Goal: Obtain resource: Obtain resource

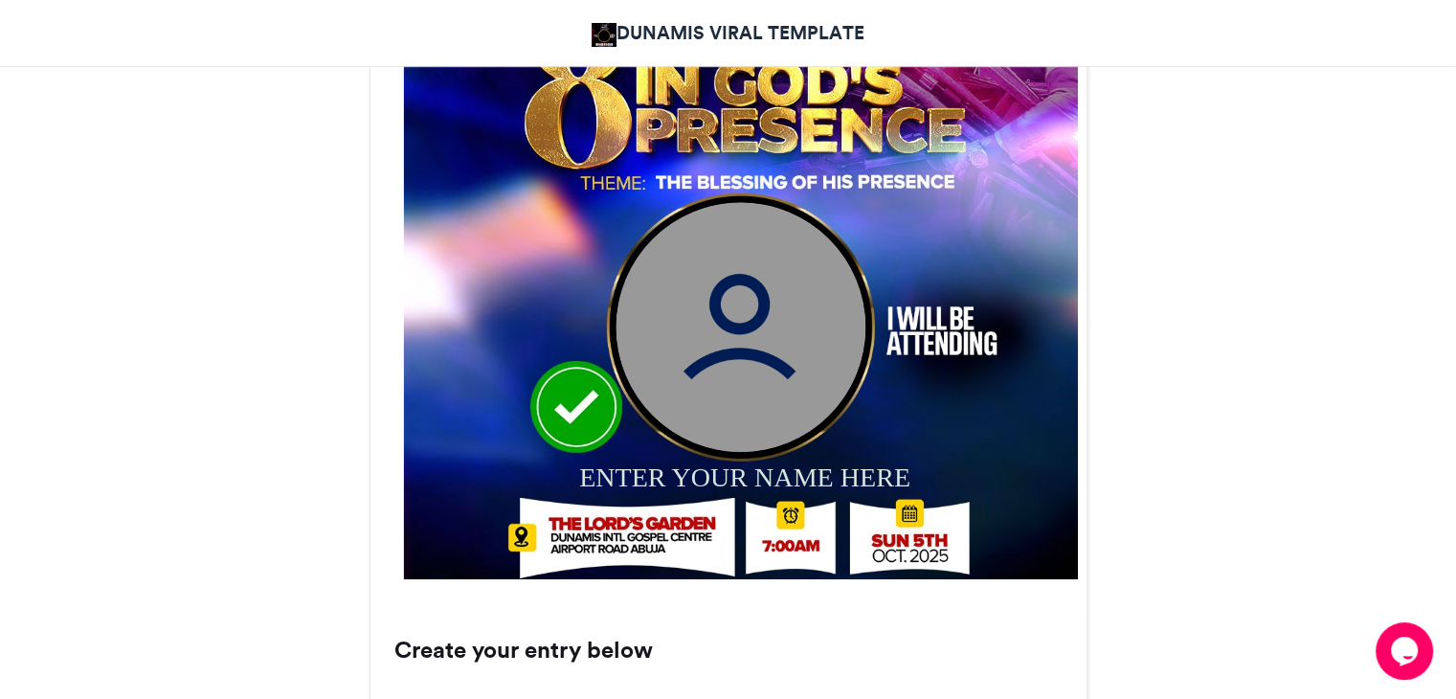
scroll to position [957, 0]
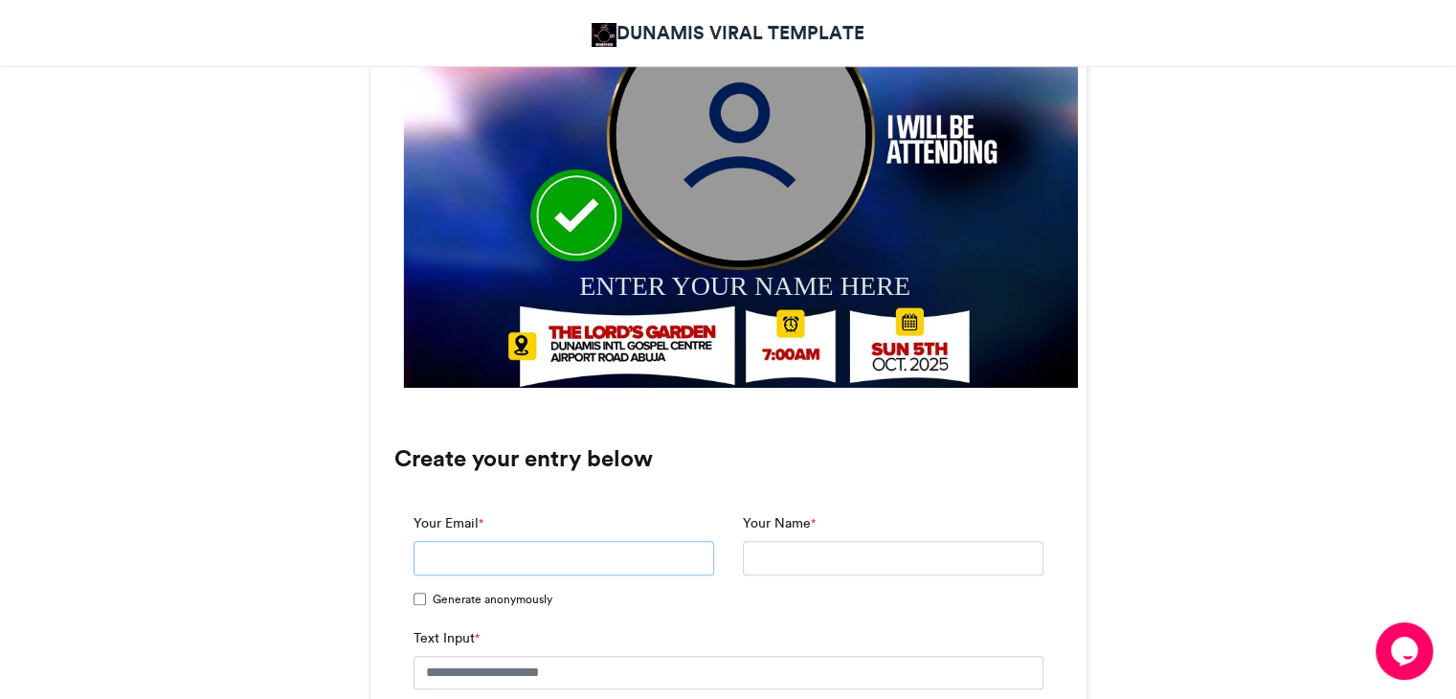
click at [539, 556] on input "Your Email *" at bounding box center [563, 558] width 301 height 34
click at [445, 553] on input "Your Email *" at bounding box center [563, 558] width 301 height 34
type input "**********"
click at [765, 545] on input "Your Name *" at bounding box center [893, 558] width 301 height 34
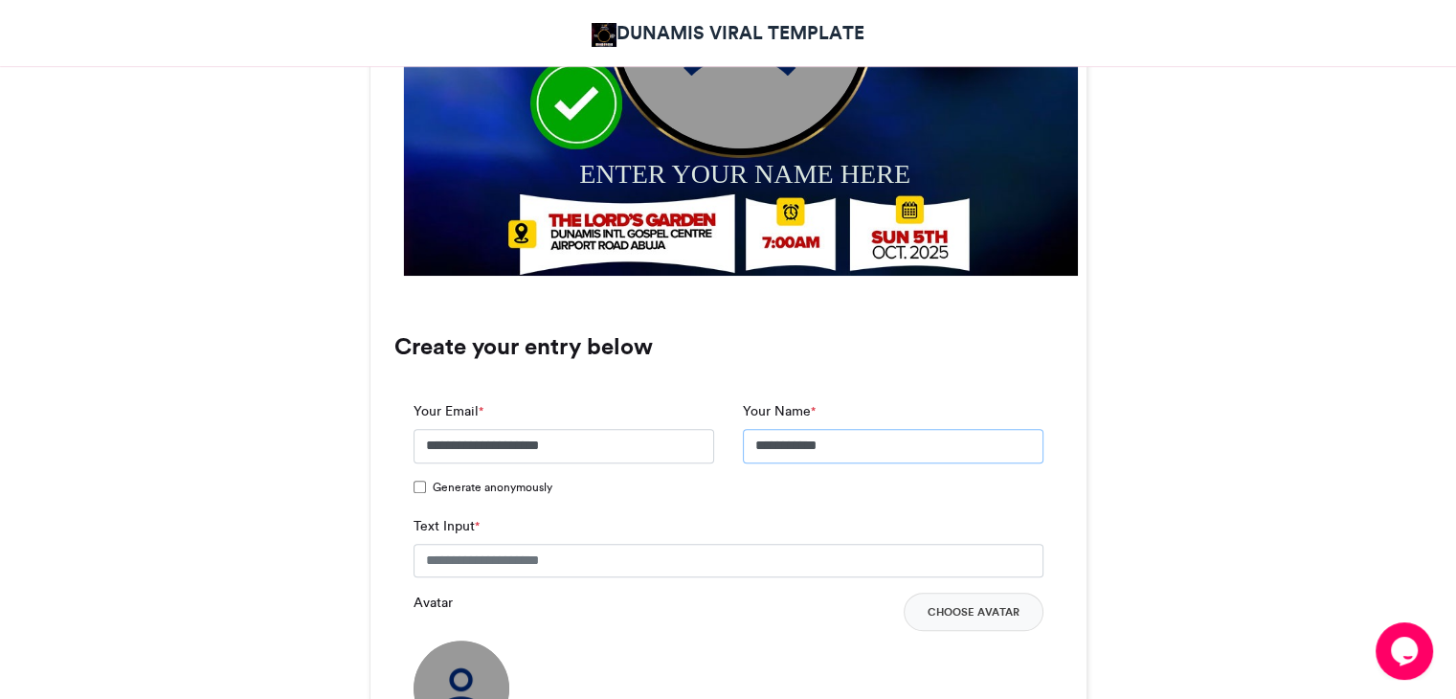
scroll to position [1340, 0]
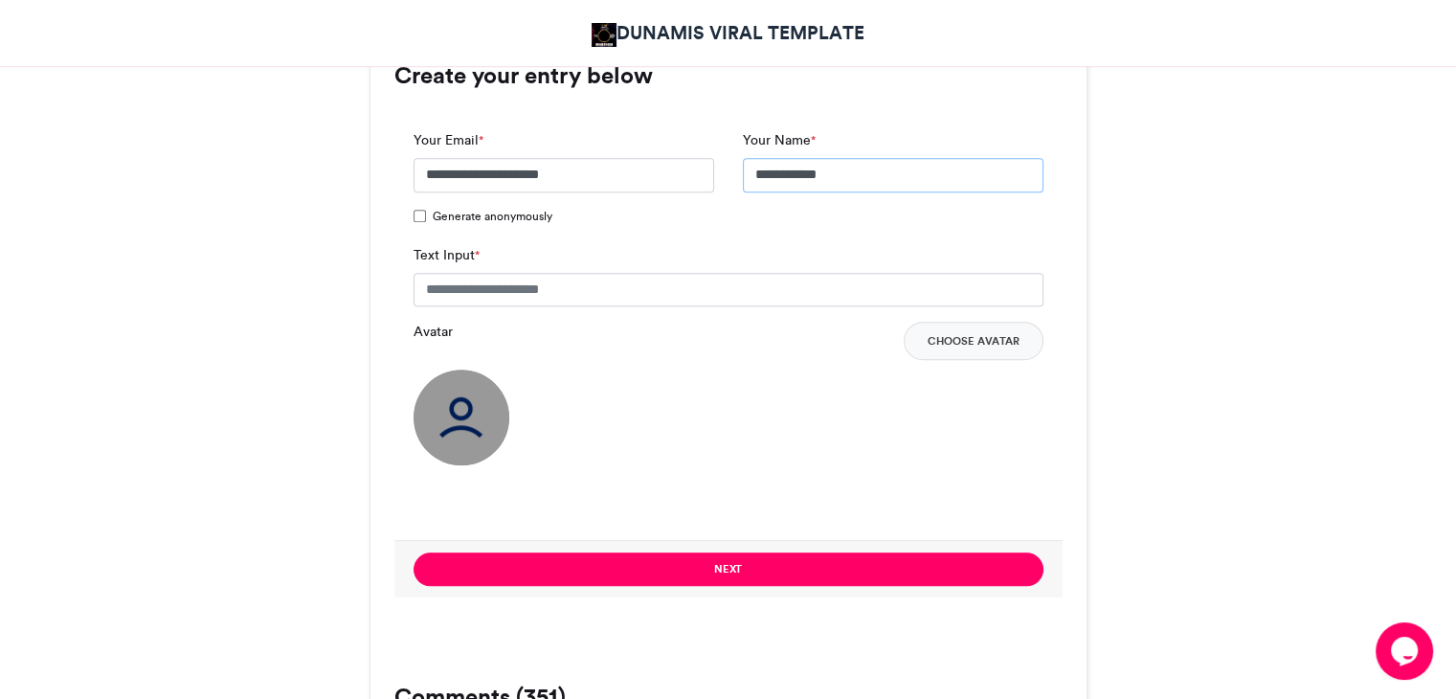
type input "**********"
click at [612, 292] on input "Text Input *" at bounding box center [728, 290] width 630 height 34
type input "**********"
click at [984, 341] on button "Choose Avatar" at bounding box center [973, 341] width 140 height 38
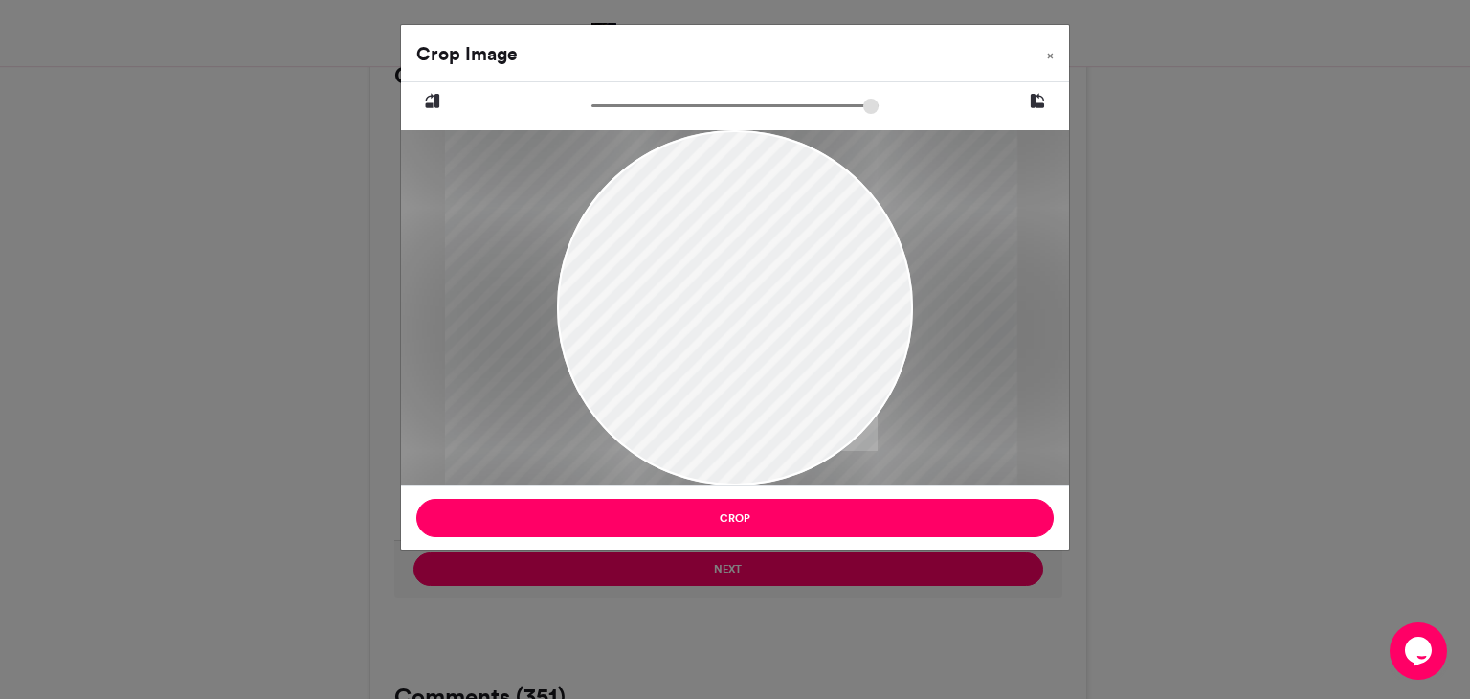
drag, startPoint x: 768, startPoint y: 234, endPoint x: 766, endPoint y: 320, distance: 86.2
click at [766, 320] on div at bounding box center [731, 394] width 572 height 857
type input "******"
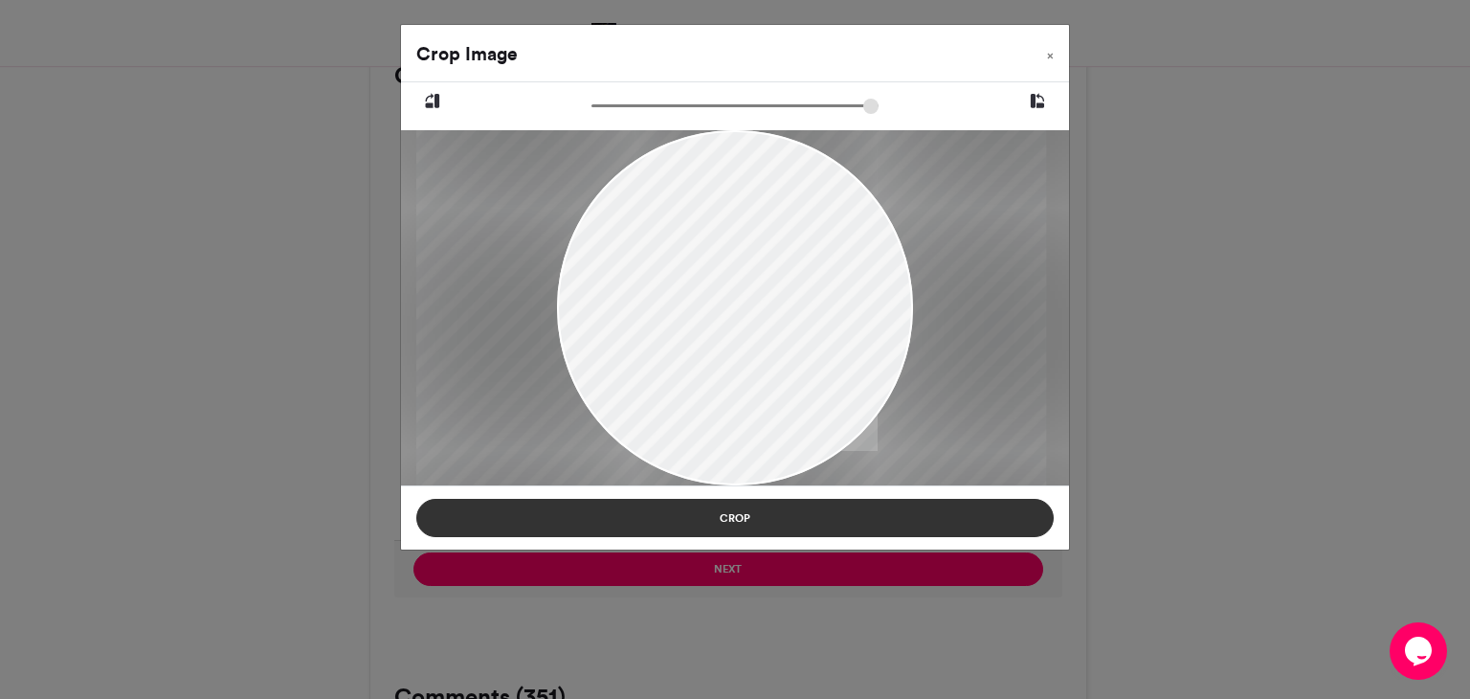
click at [730, 518] on button "Crop" at bounding box center [734, 518] width 637 height 38
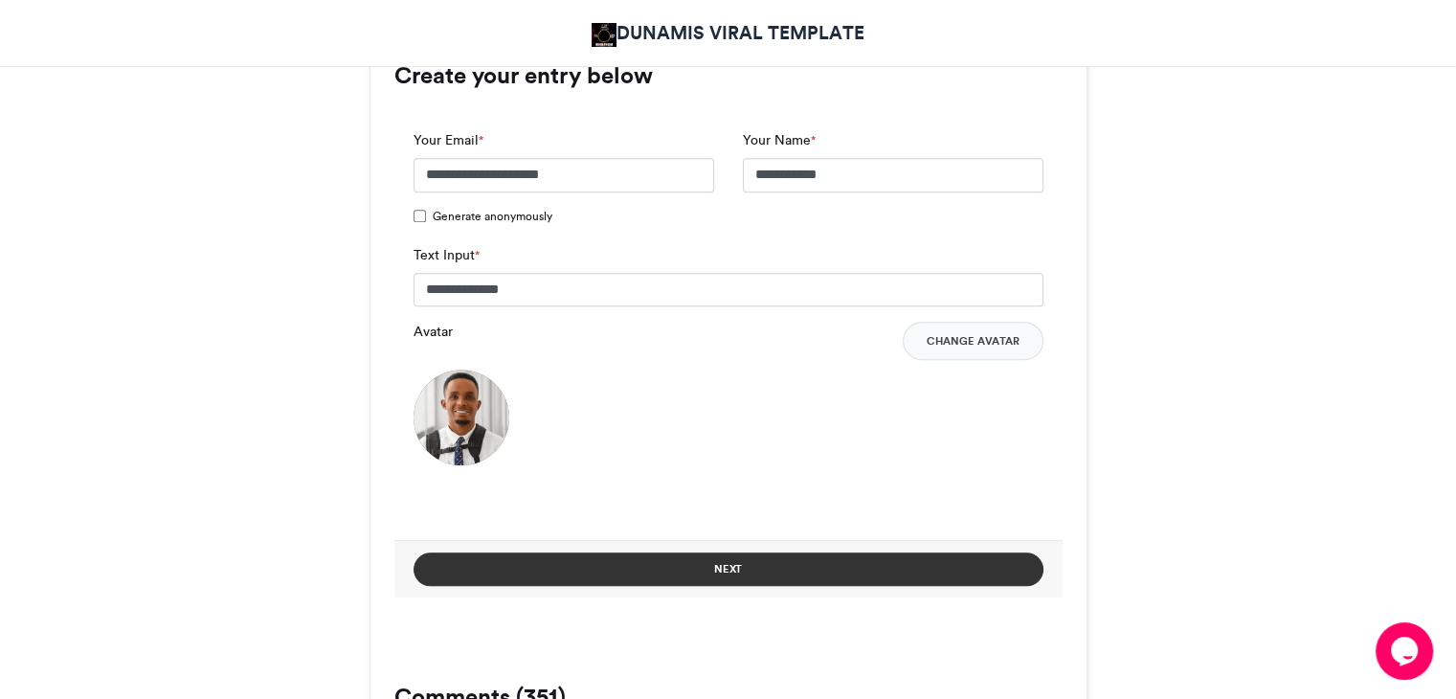
click at [721, 565] on button "Next" at bounding box center [728, 568] width 630 height 33
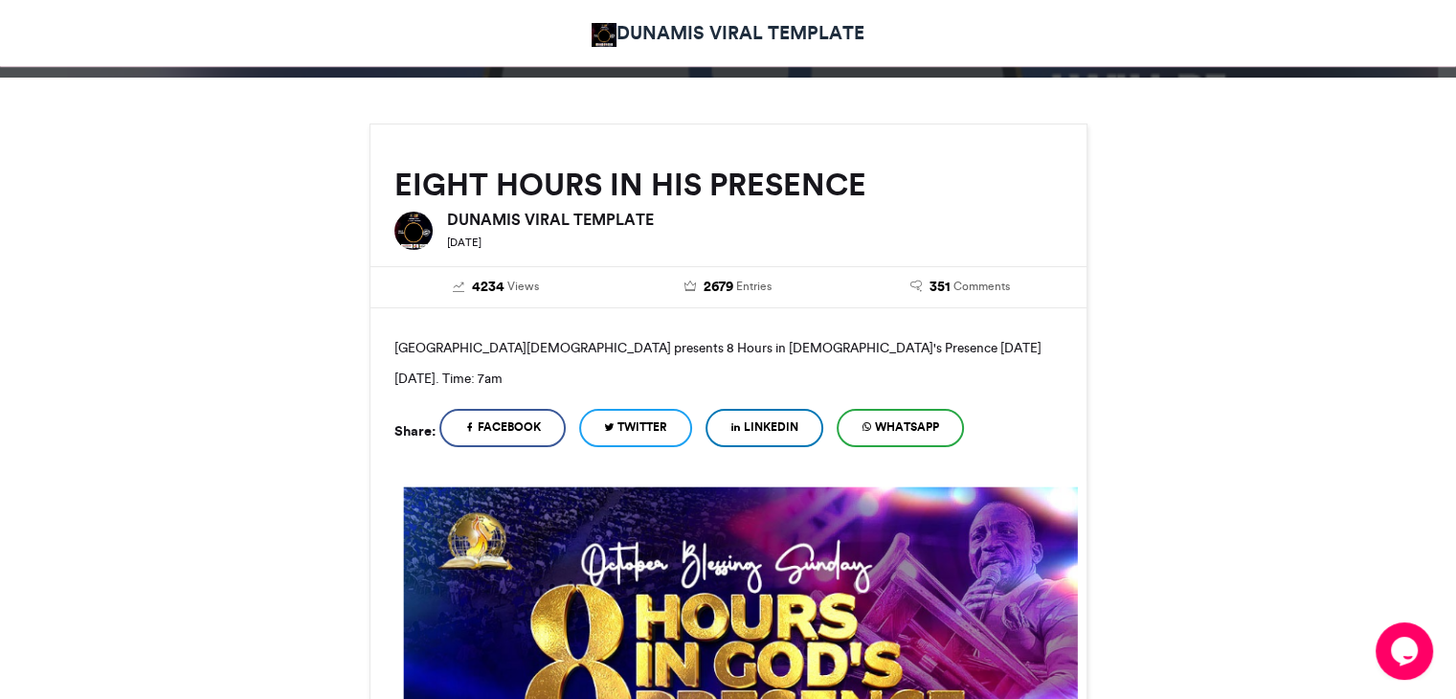
scroll to position [880, 0]
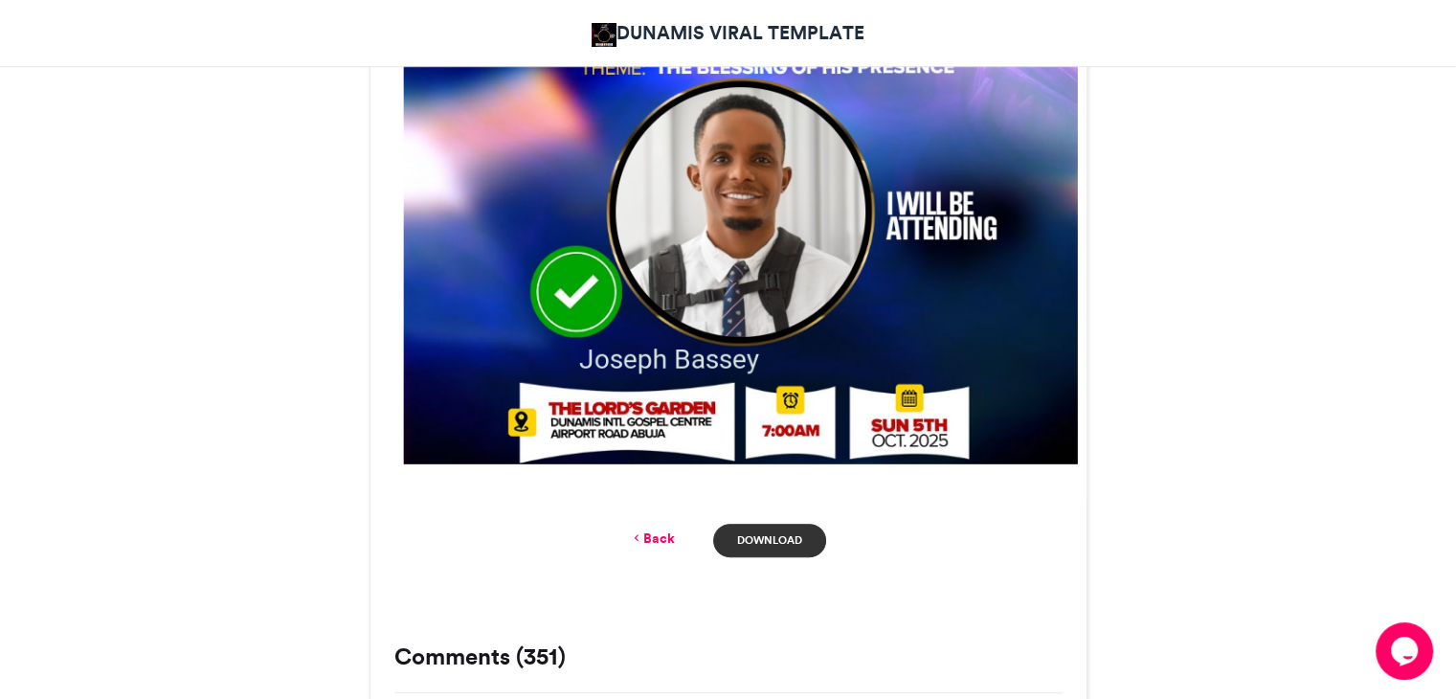
click at [756, 537] on link "Download" at bounding box center [769, 539] width 112 height 33
click at [634, 536] on icon at bounding box center [636, 537] width 13 height 17
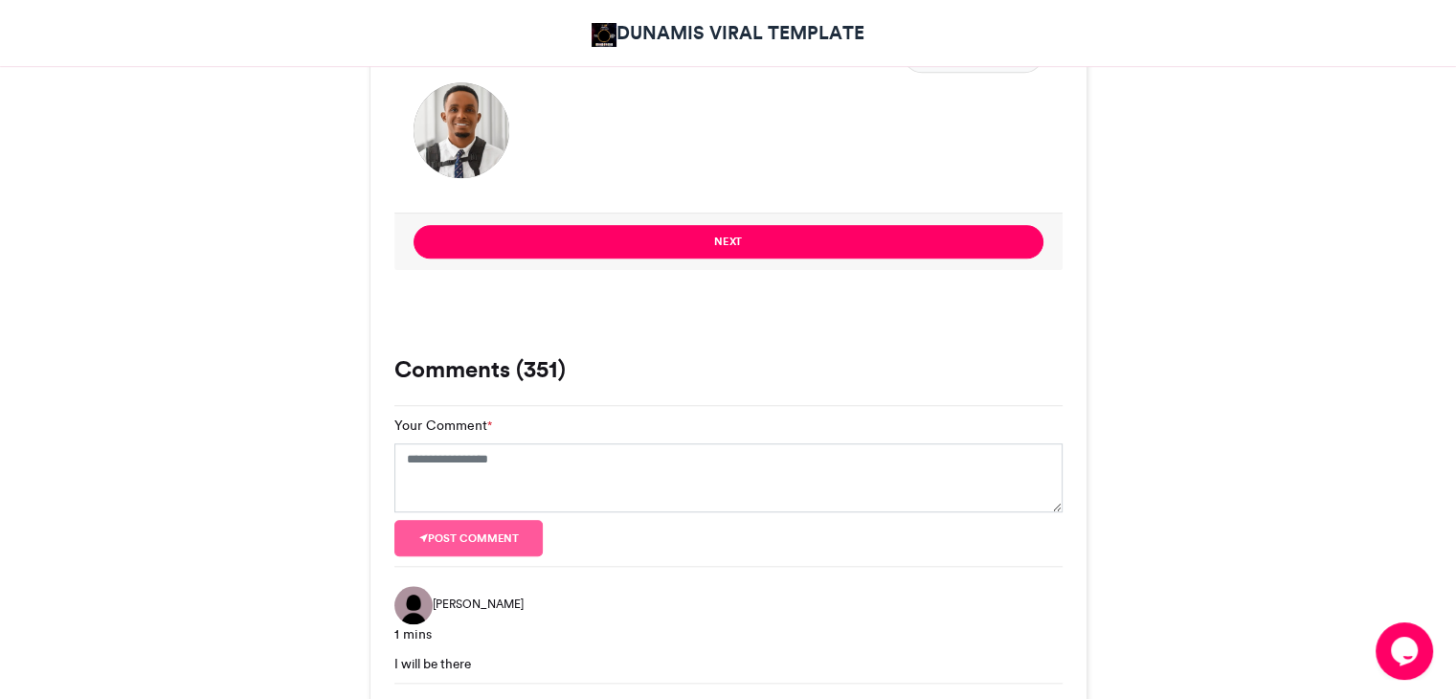
scroll to position [1436, 0]
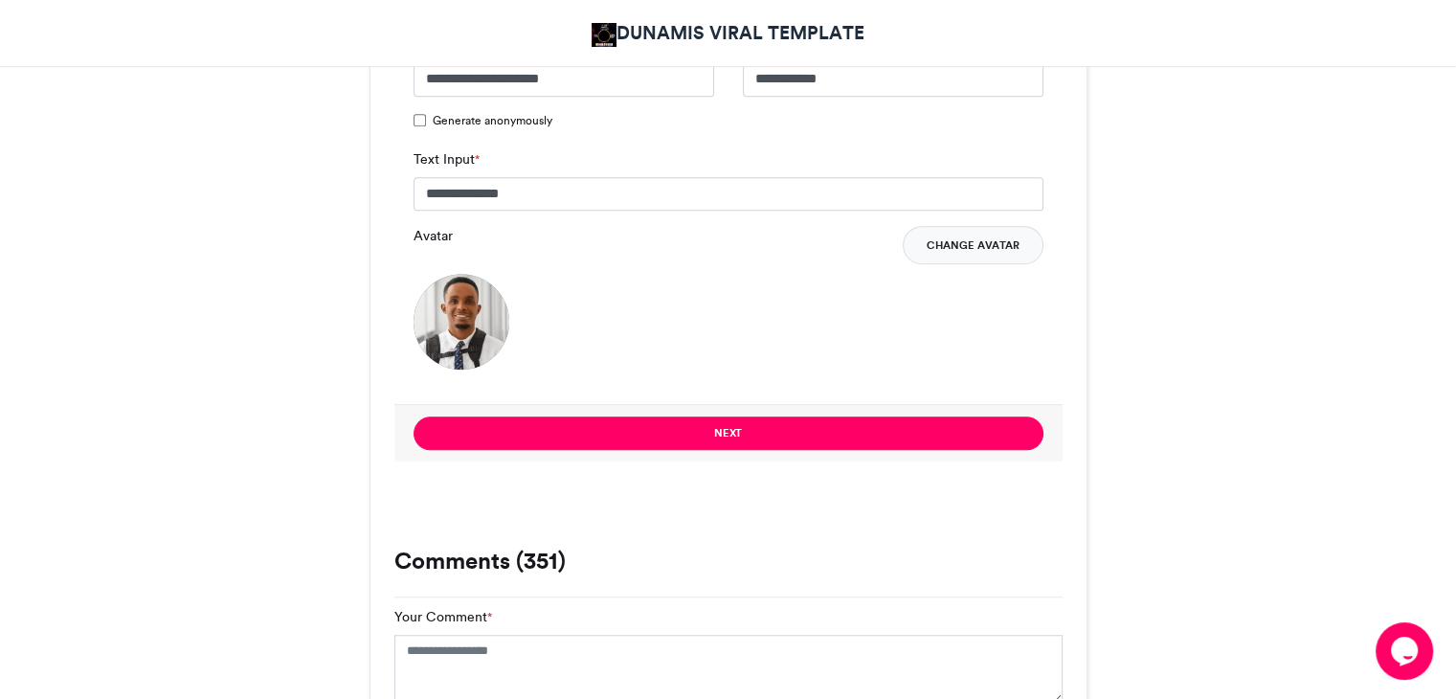
click at [944, 242] on button "Change Avatar" at bounding box center [972, 245] width 141 height 38
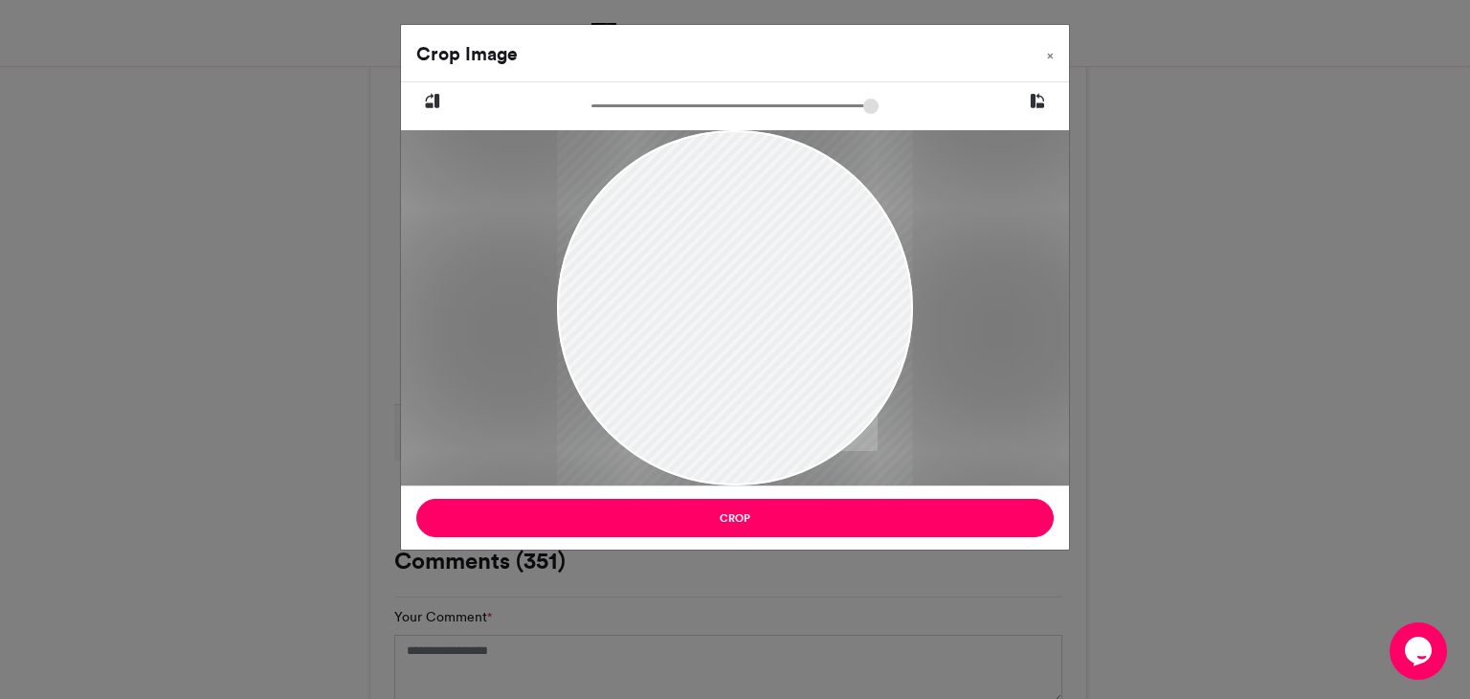
drag, startPoint x: 761, startPoint y: 215, endPoint x: 711, endPoint y: 315, distance: 111.3
click at [711, 315] on div at bounding box center [734, 408] width 355 height 632
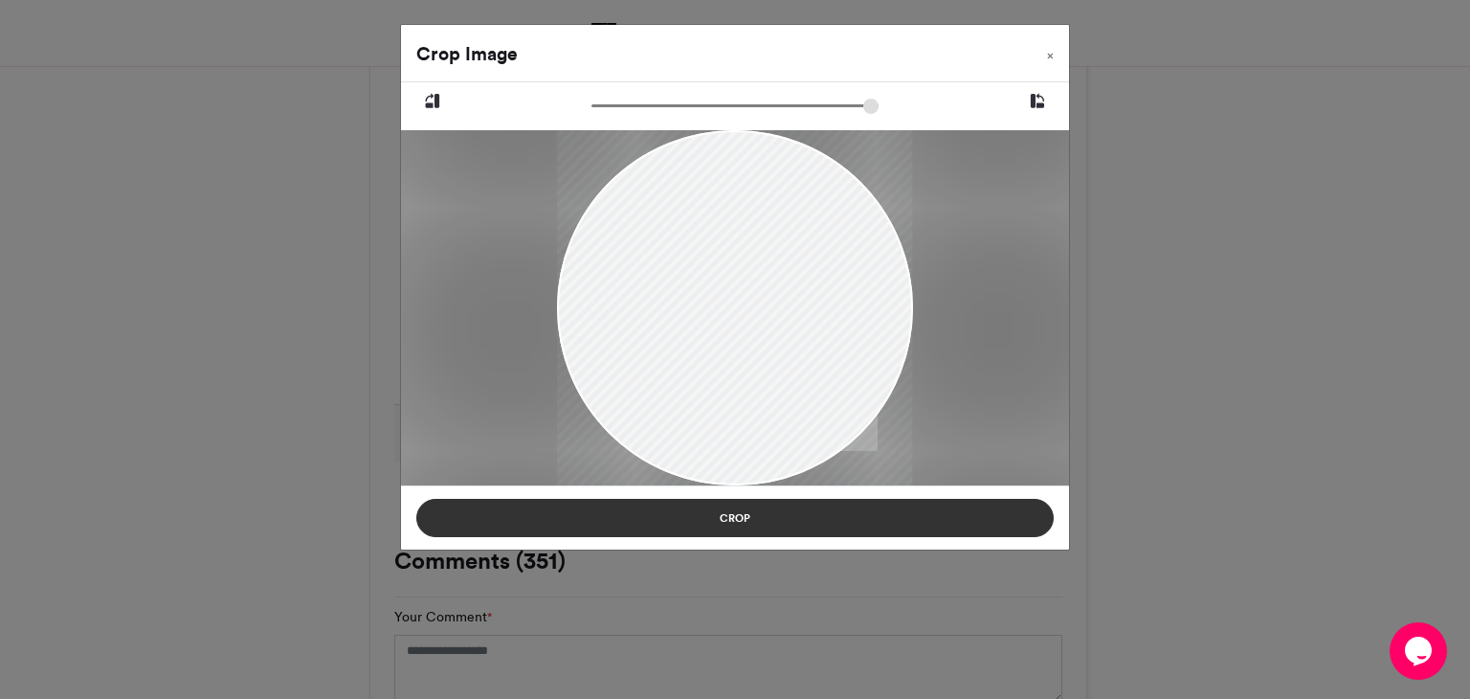
click at [725, 528] on button "Crop" at bounding box center [734, 518] width 637 height 38
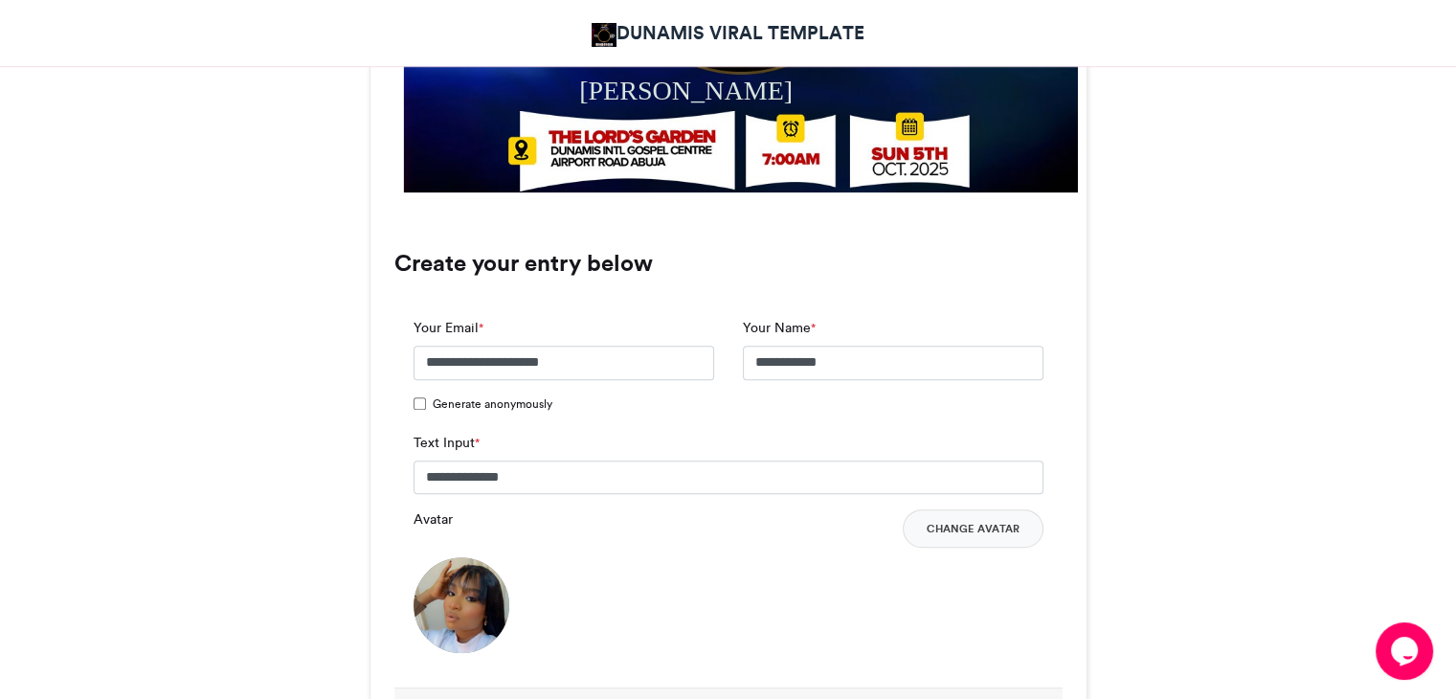
scroll to position [1148, 0]
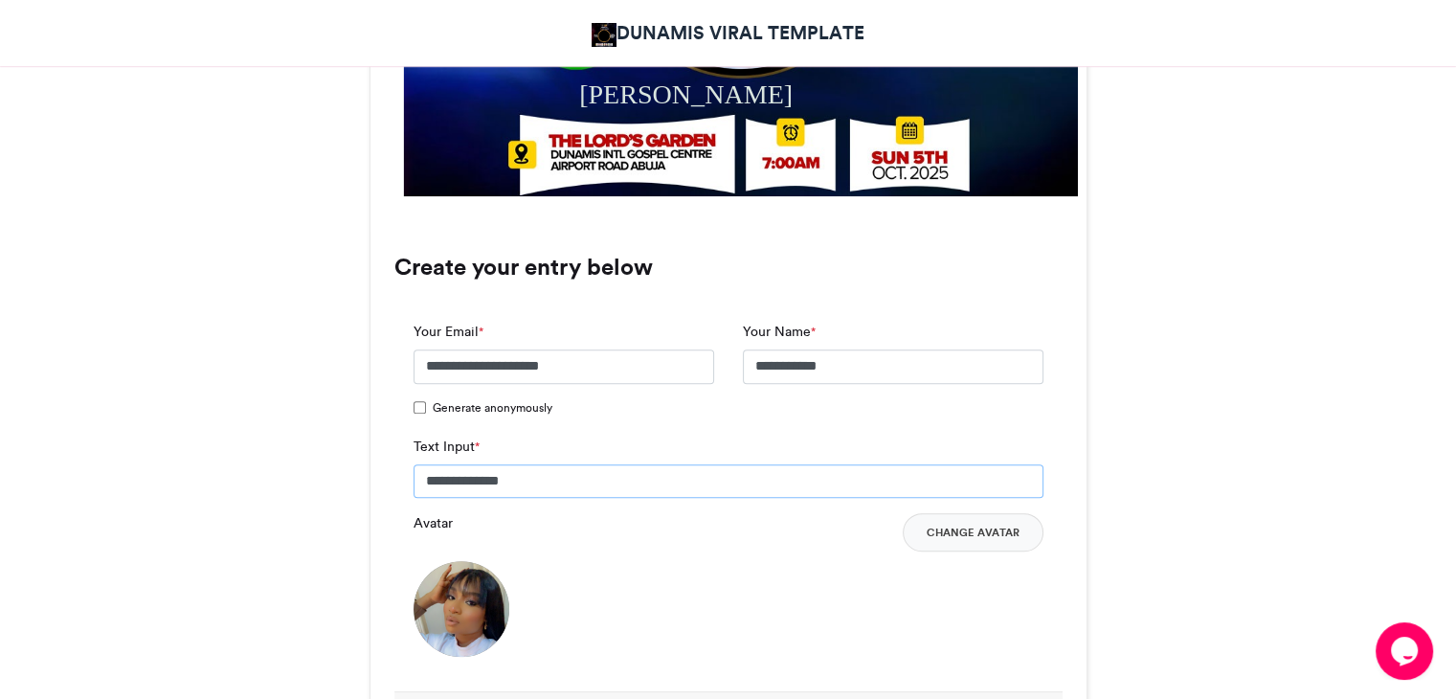
drag, startPoint x: 523, startPoint y: 482, endPoint x: 367, endPoint y: 472, distance: 156.3
click at [482, 476] on input "**********" at bounding box center [728, 481] width 630 height 34
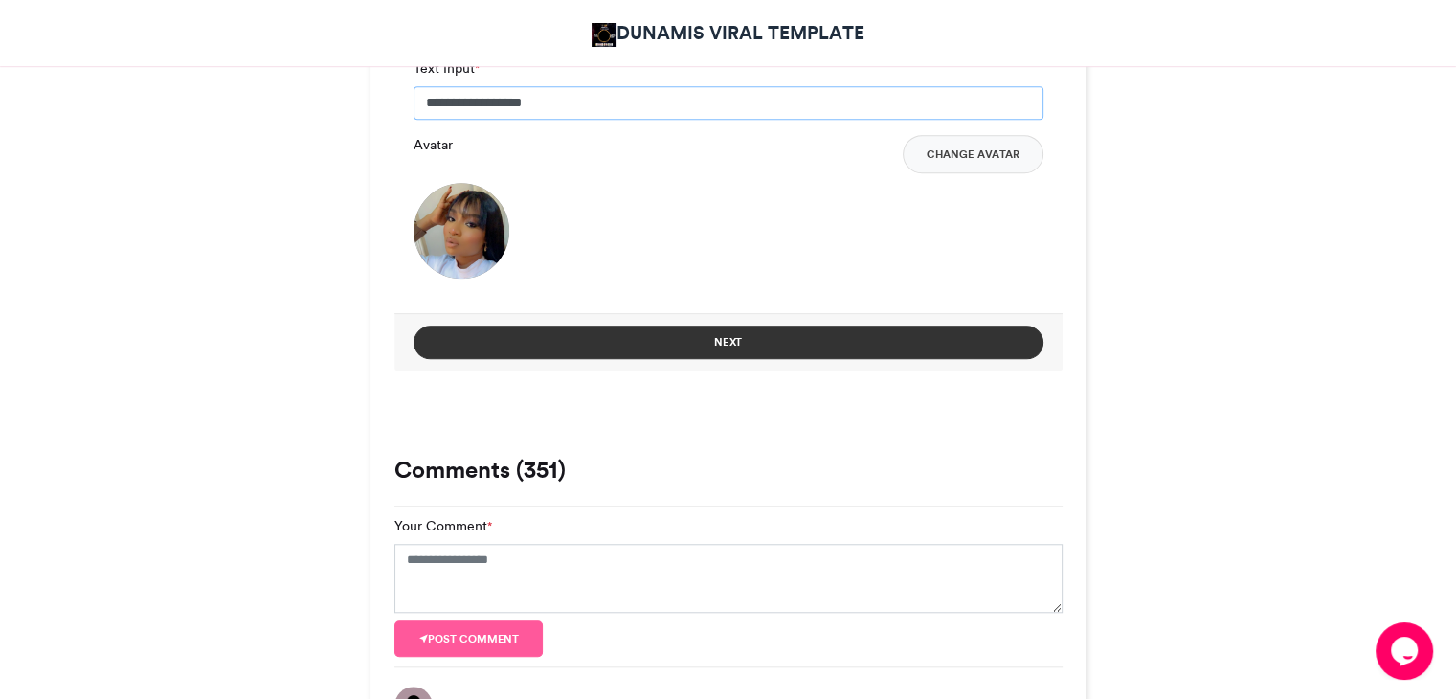
scroll to position [1531, 0]
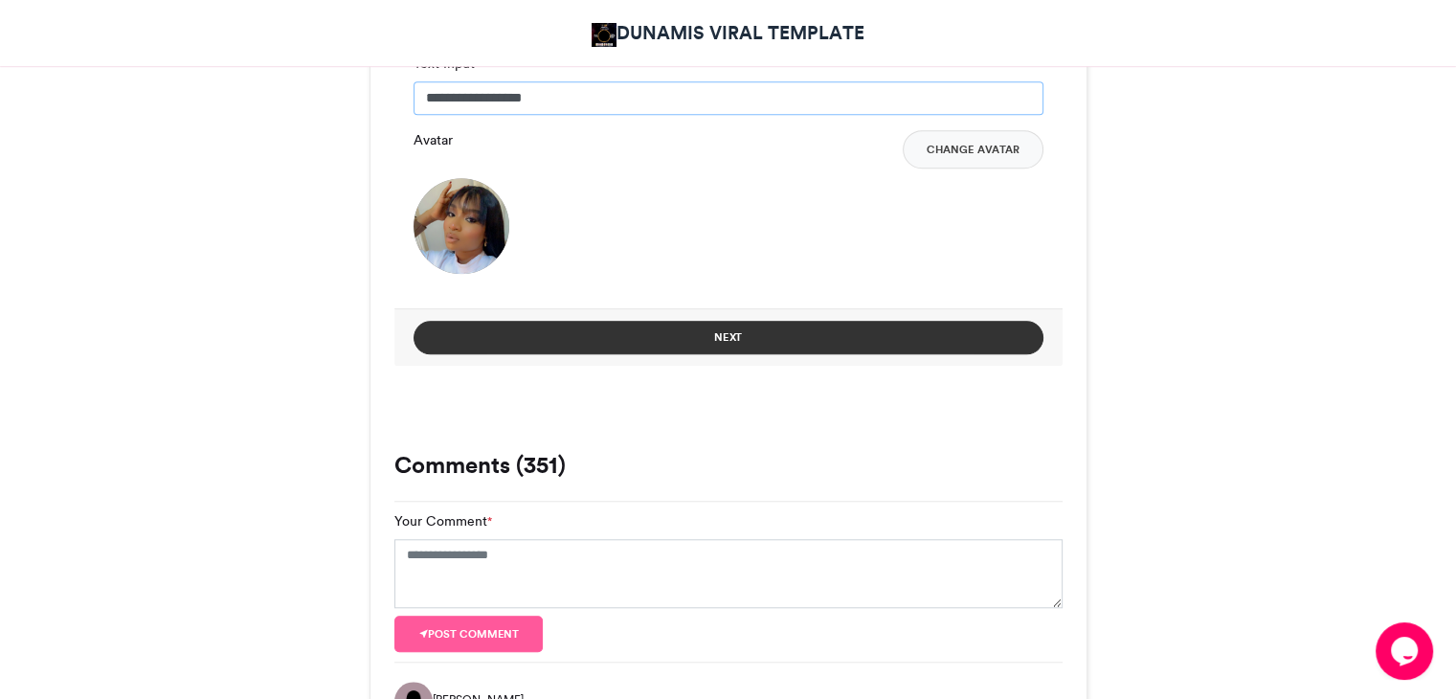
type input "**********"
click at [708, 336] on button "Next" at bounding box center [728, 337] width 630 height 33
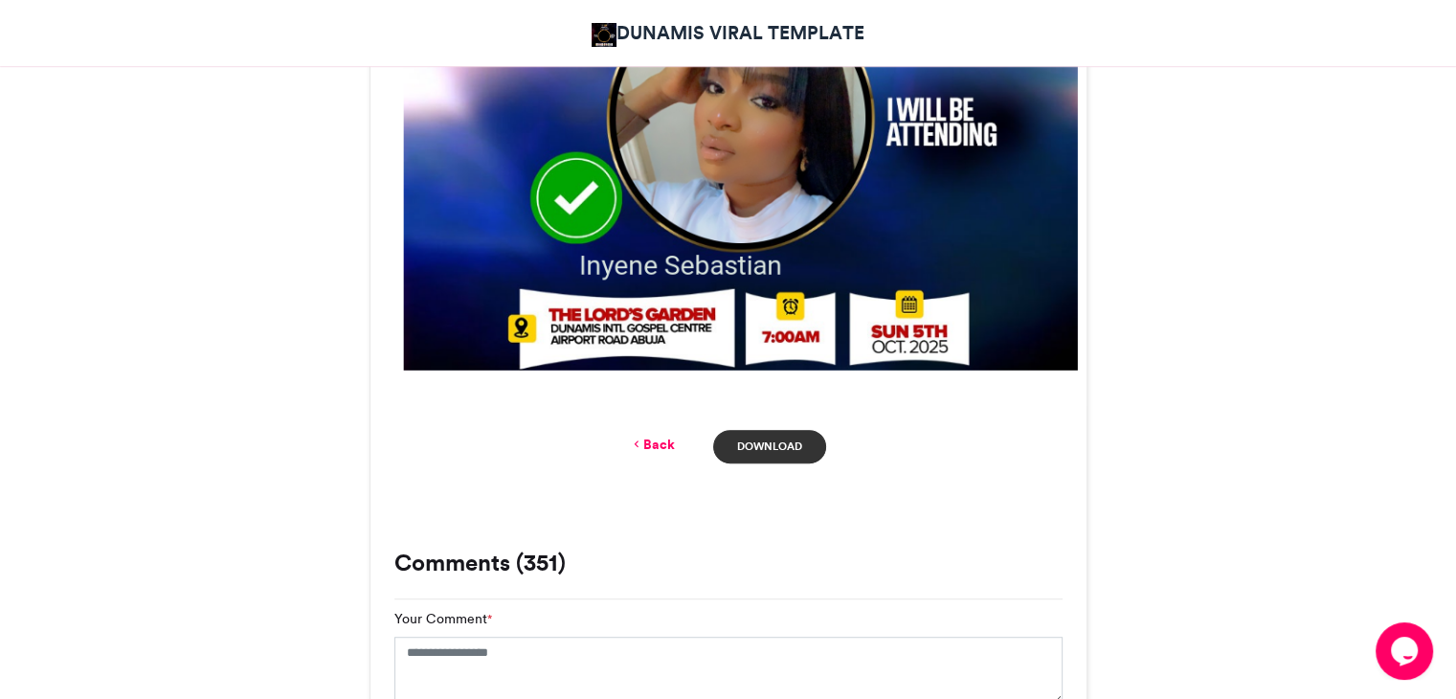
scroll to position [1072, 0]
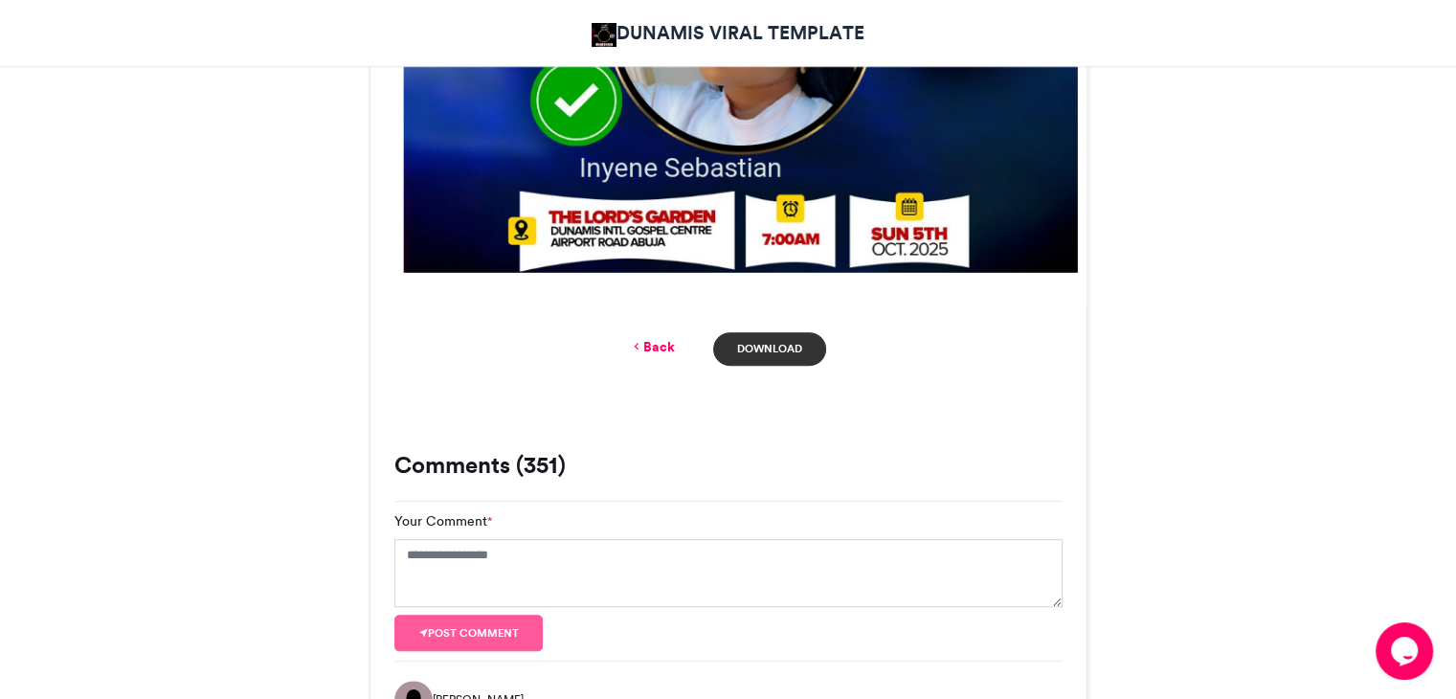
click at [785, 345] on link "Download" at bounding box center [769, 348] width 112 height 33
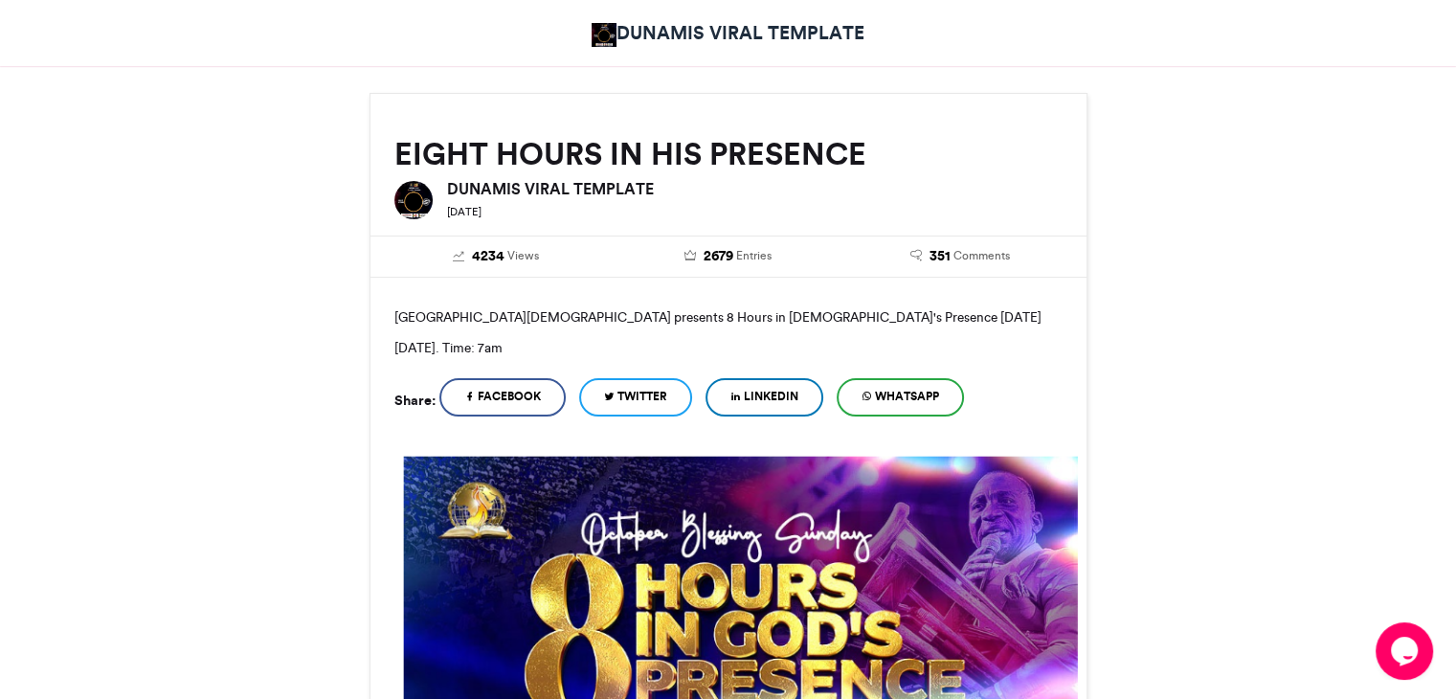
scroll to position [0, 0]
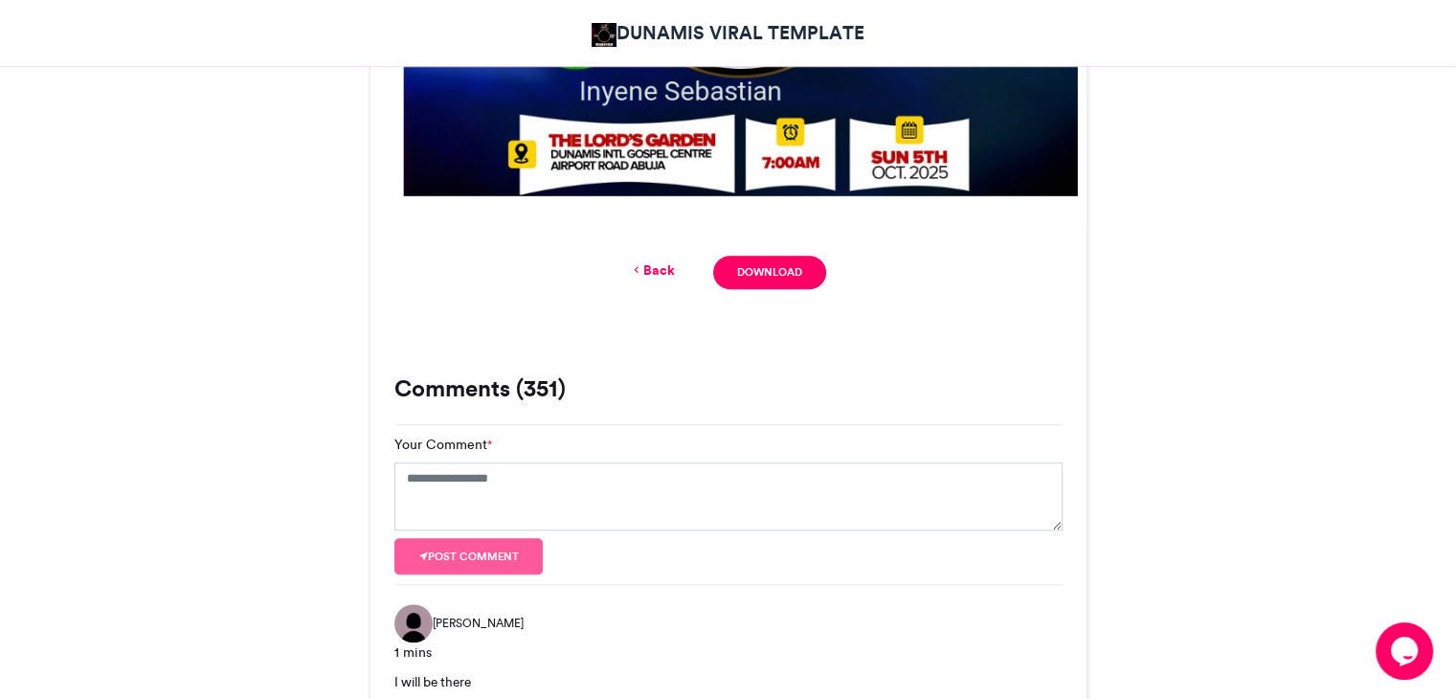
click at [661, 268] on link "Back" at bounding box center [652, 270] width 45 height 20
